Goal: Task Accomplishment & Management: Use online tool/utility

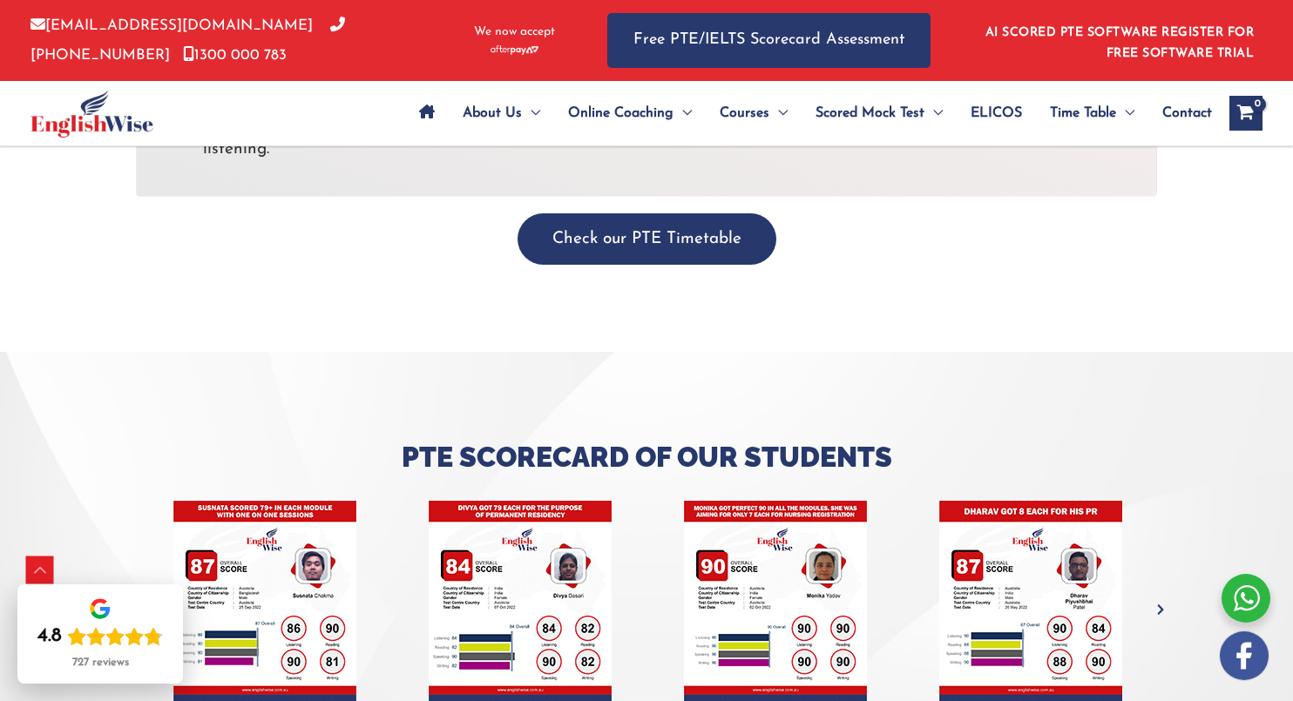
scroll to position [6382, 0]
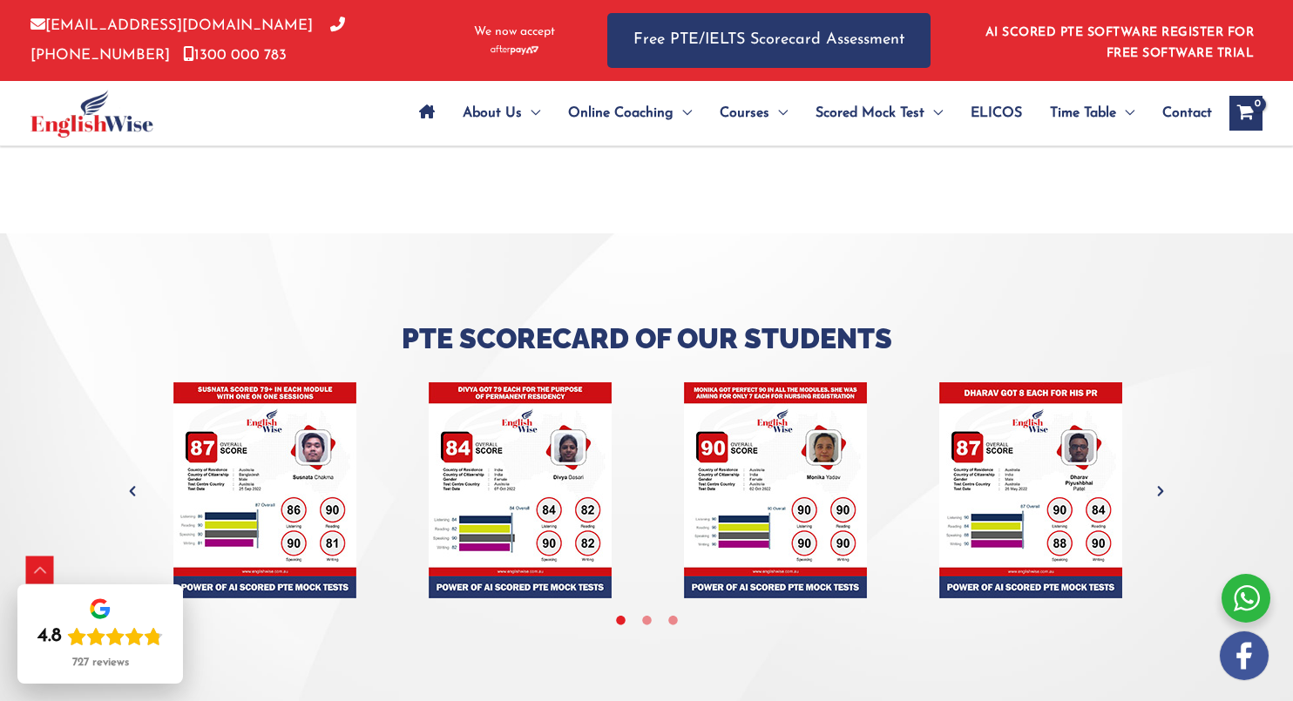
click at [1163, 483] on icon "Next" at bounding box center [1160, 491] width 17 height 17
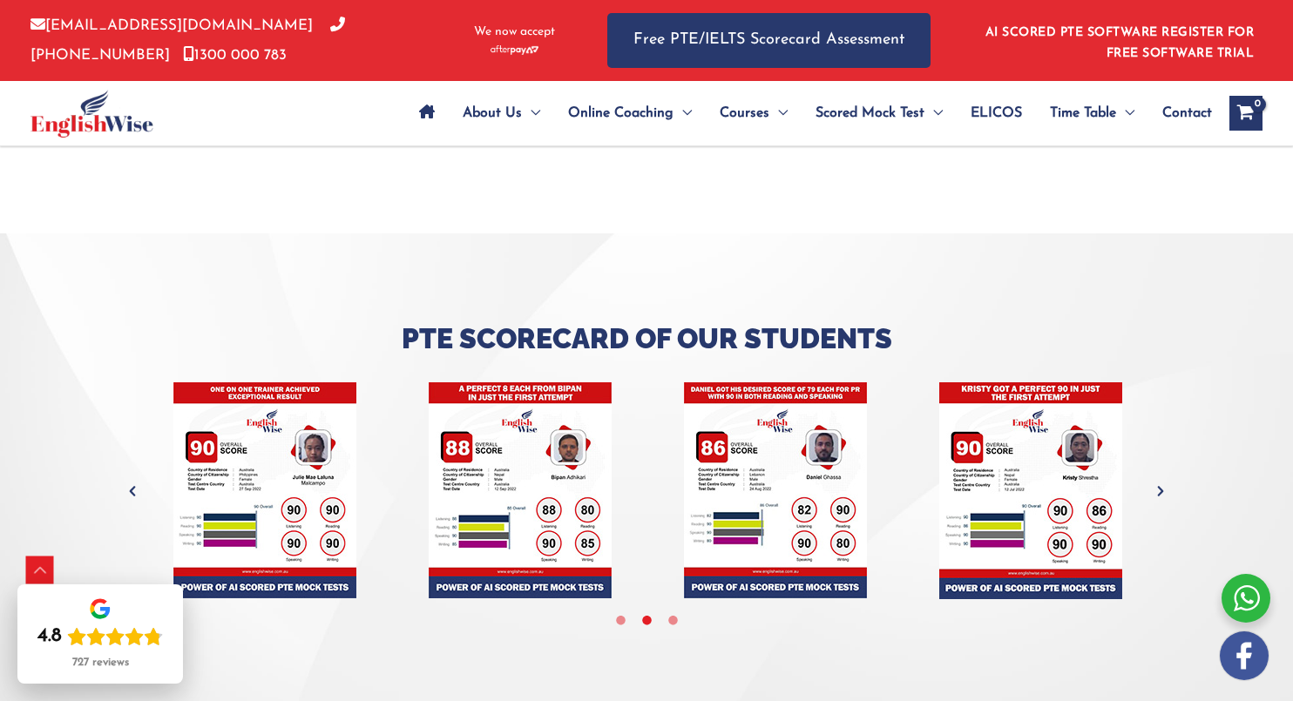
click at [1163, 483] on icon "Next" at bounding box center [1160, 491] width 17 height 17
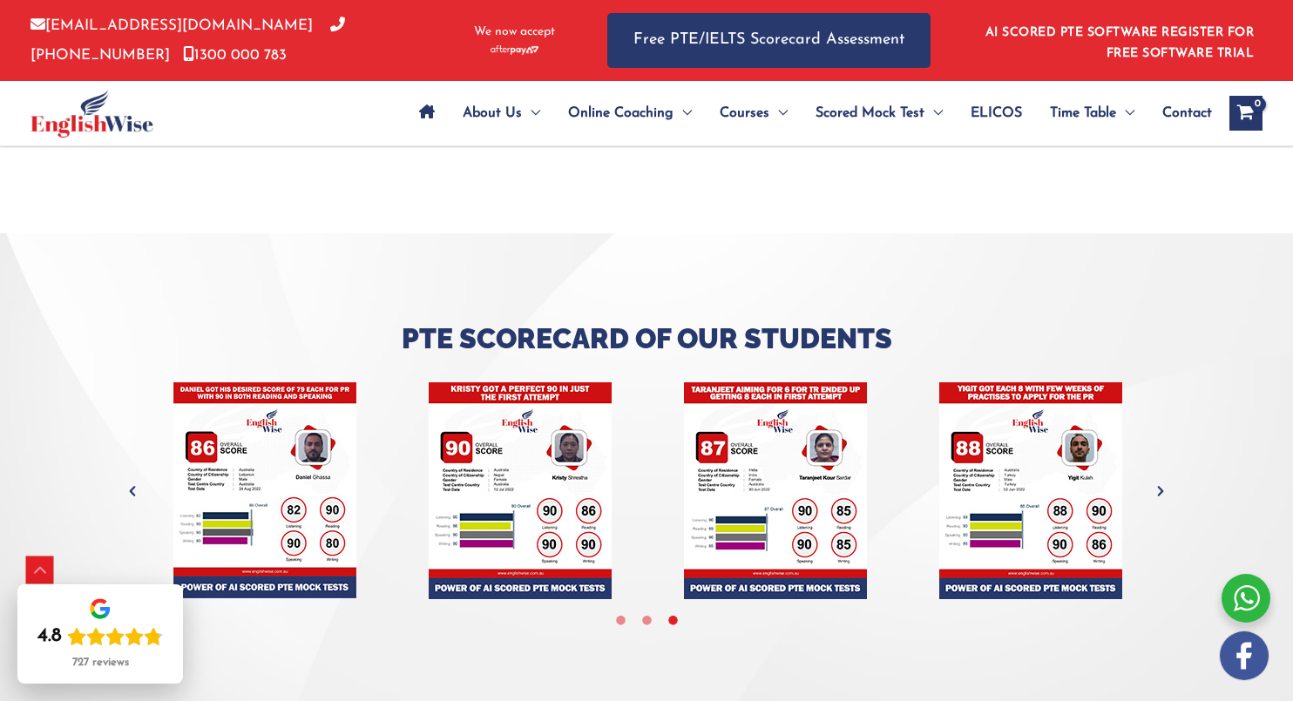
click at [1165, 483] on icon "Next" at bounding box center [1160, 491] width 17 height 17
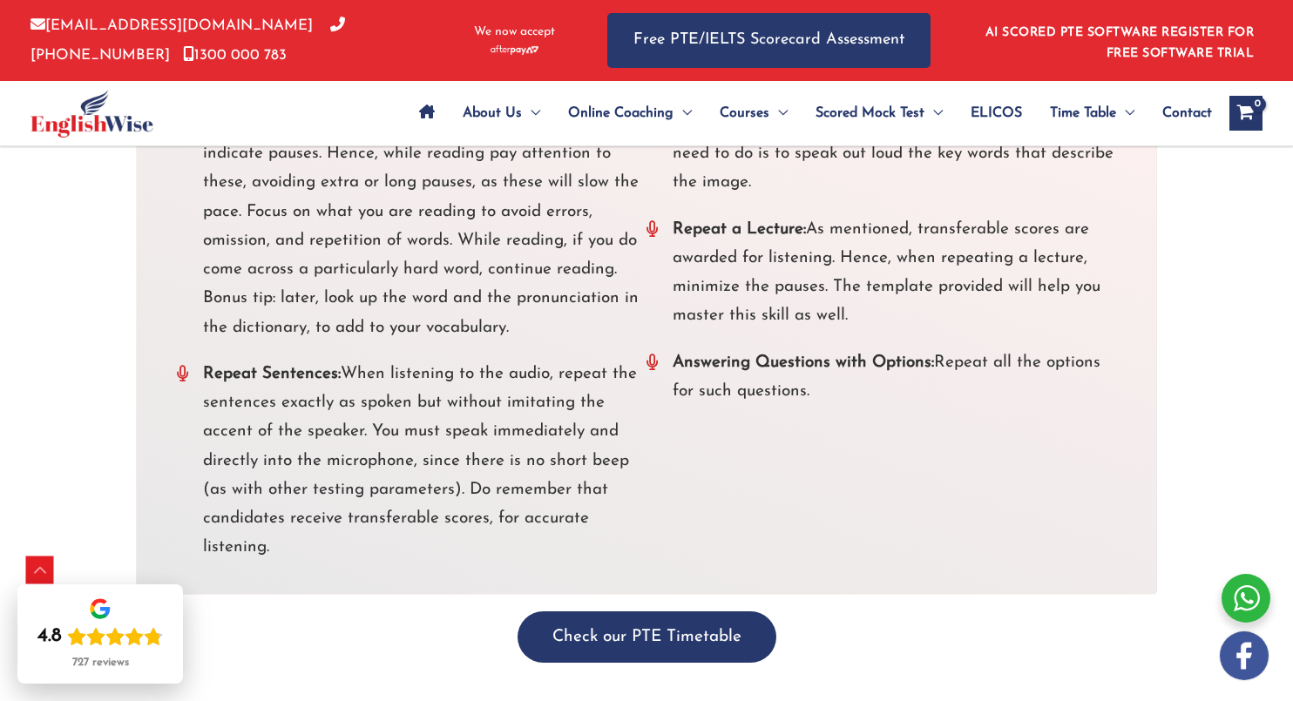
scroll to position [5855, 0]
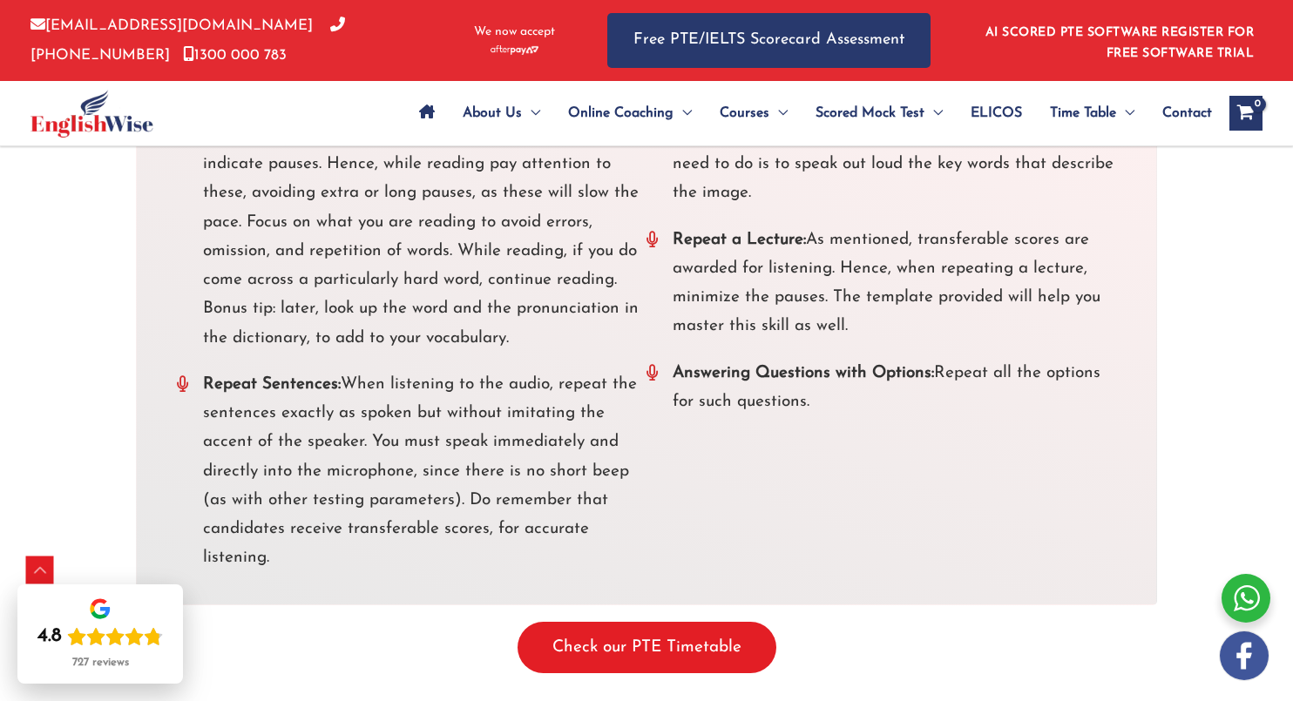
click at [732, 622] on button "Check our PTE Timetable" at bounding box center [647, 647] width 259 height 51
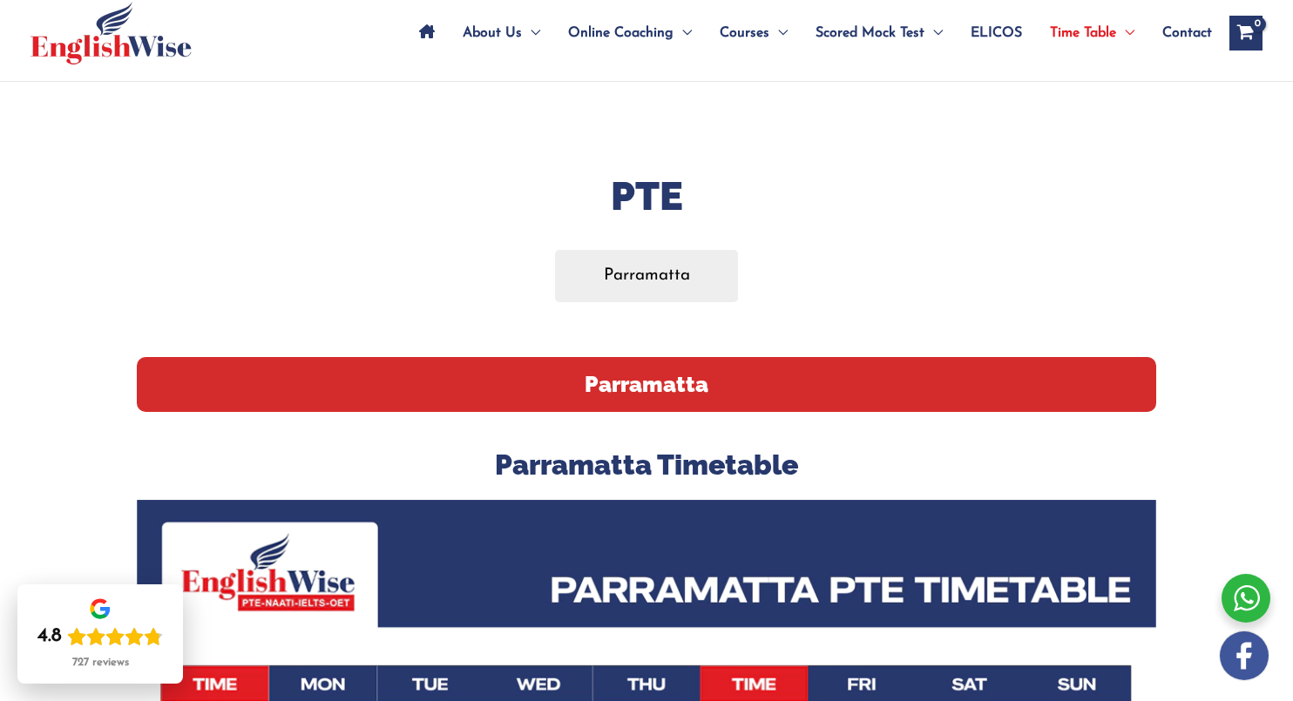
scroll to position [28, 0]
